Goal: Transaction & Acquisition: Purchase product/service

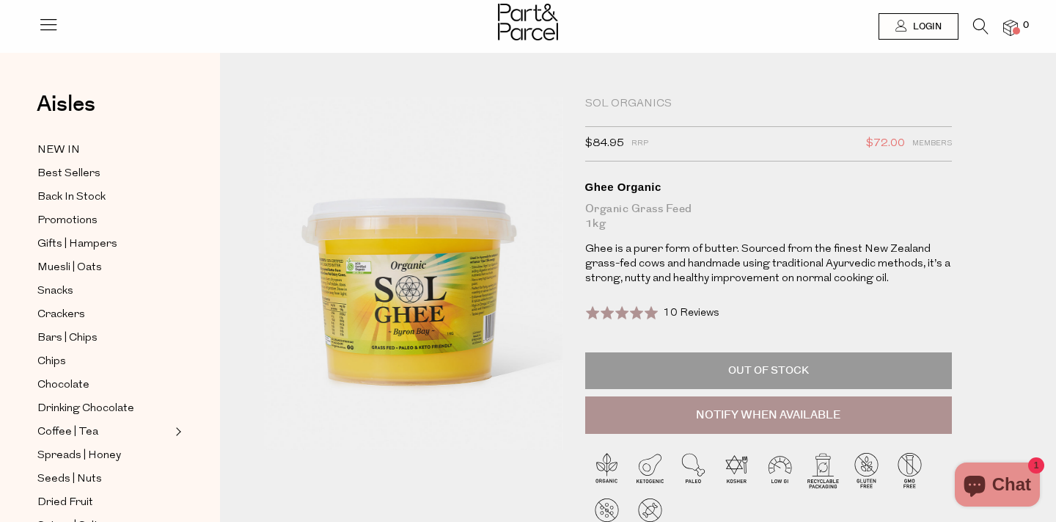
click at [987, 30] on icon at bounding box center [980, 26] width 15 height 16
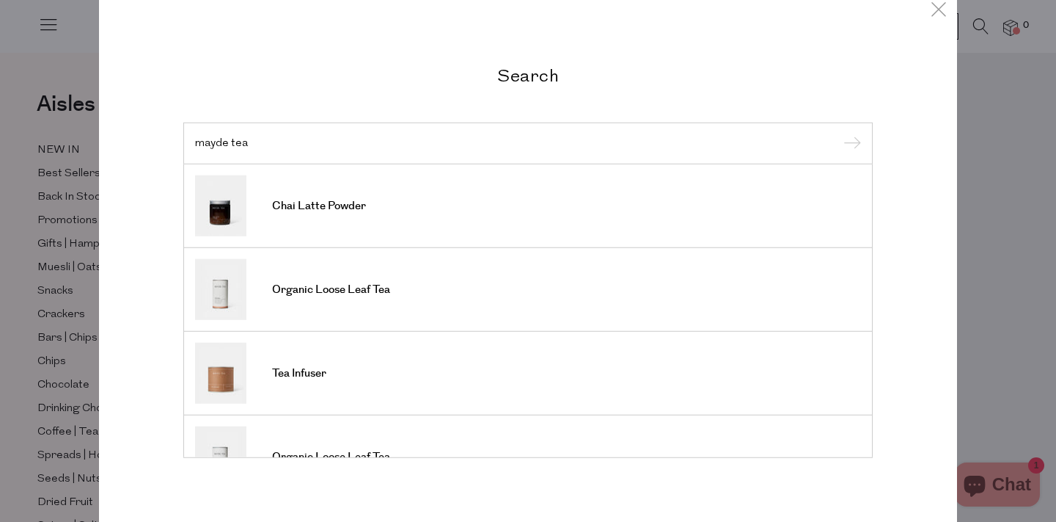
type input "mayde tea"
click at [839, 133] on input "submit" at bounding box center [850, 144] width 22 height 22
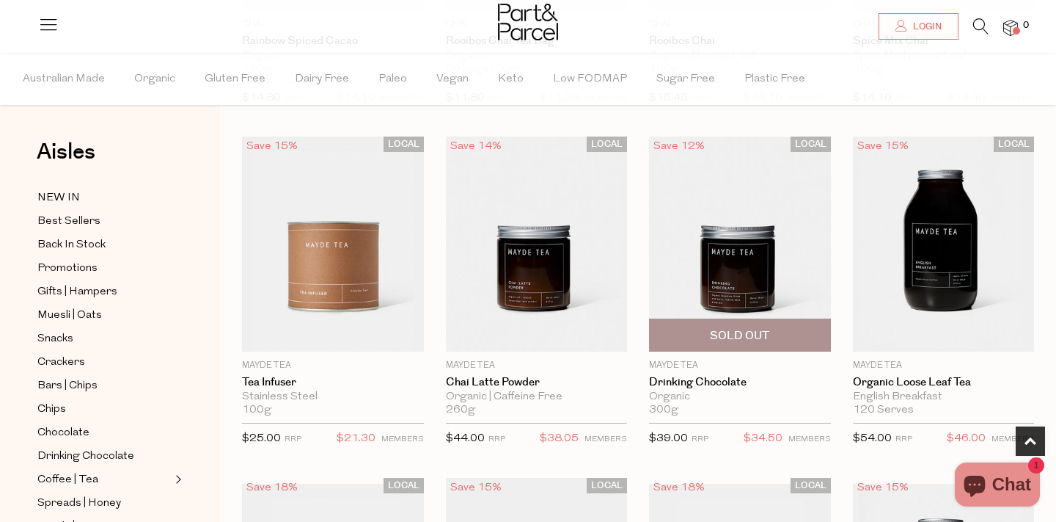
scroll to position [371, 0]
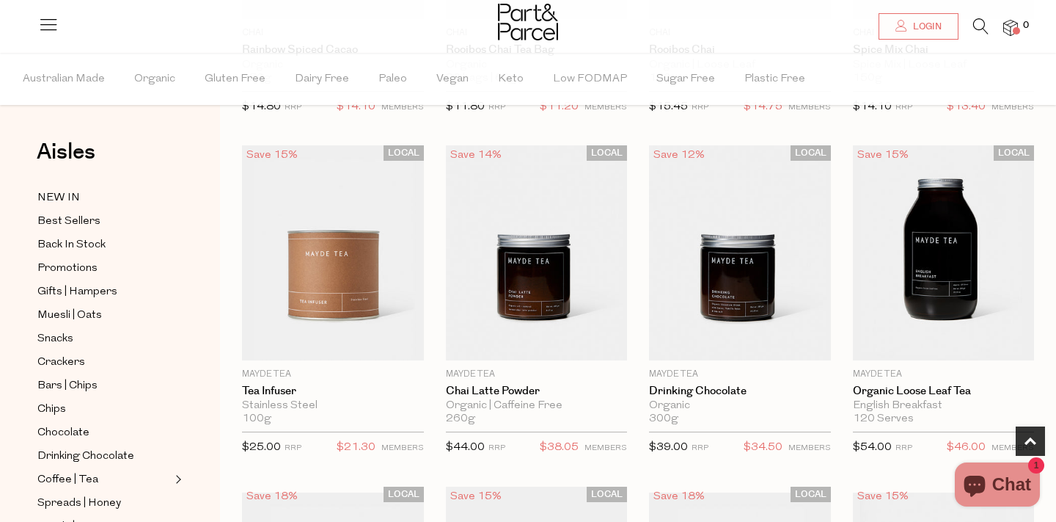
drag, startPoint x: 730, startPoint y: 235, endPoint x: 542, endPoint y: 21, distance: 284.3
click at [0, 0] on body "Ready to stock up? Close No items in your parcel. Loading Join to Save on this …" at bounding box center [528, 484] width 1056 height 1711
drag, startPoint x: 955, startPoint y: 239, endPoint x: 567, endPoint y: 4, distance: 453.9
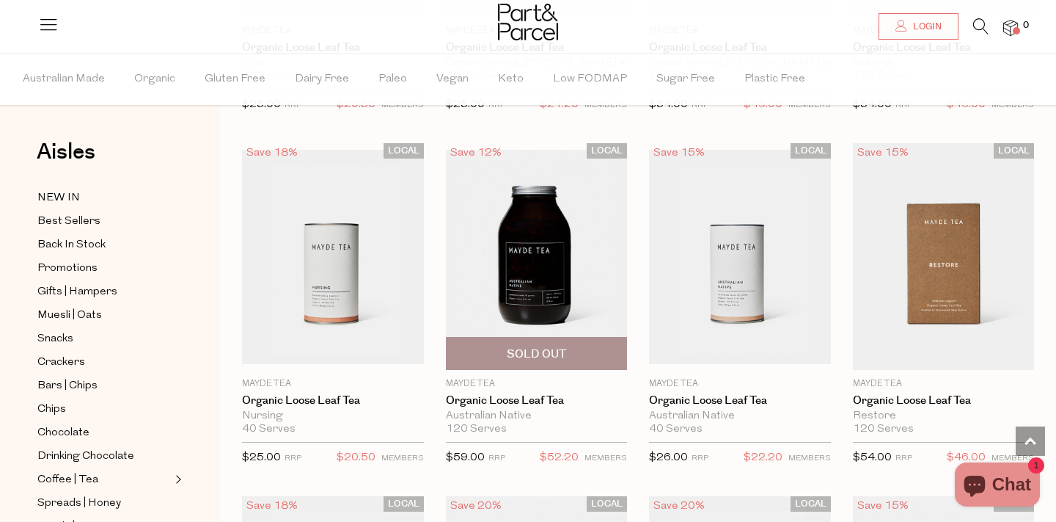
scroll to position [1407, 0]
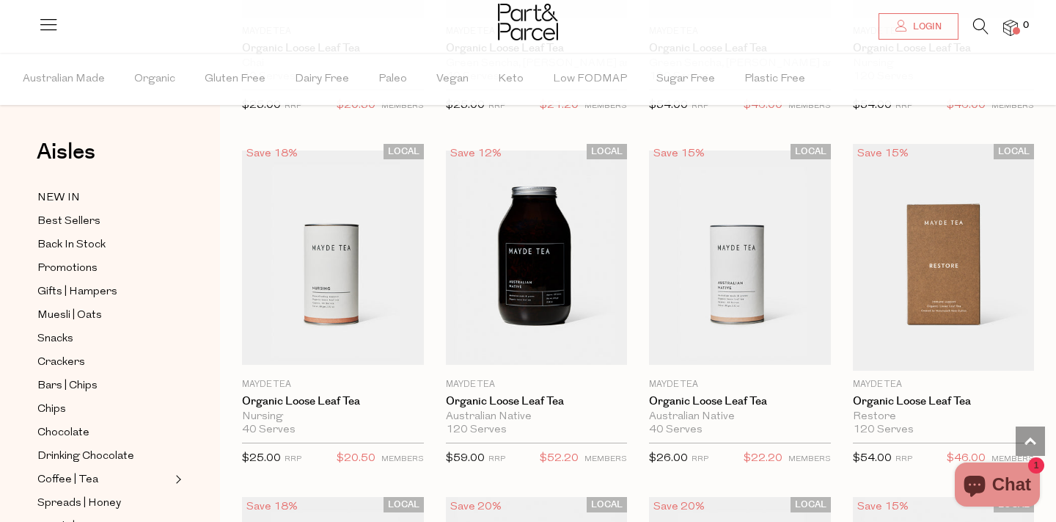
drag, startPoint x: 923, startPoint y: 293, endPoint x: 533, endPoint y: 16, distance: 478.7
click at [0, 0] on div "Login 0 Login Shop Aisles Our Story Membership Friends of P&P Earn $15 FAQs Blo…" at bounding box center [528, 49] width 1056 height 2912
